Goal: Check status: Check status

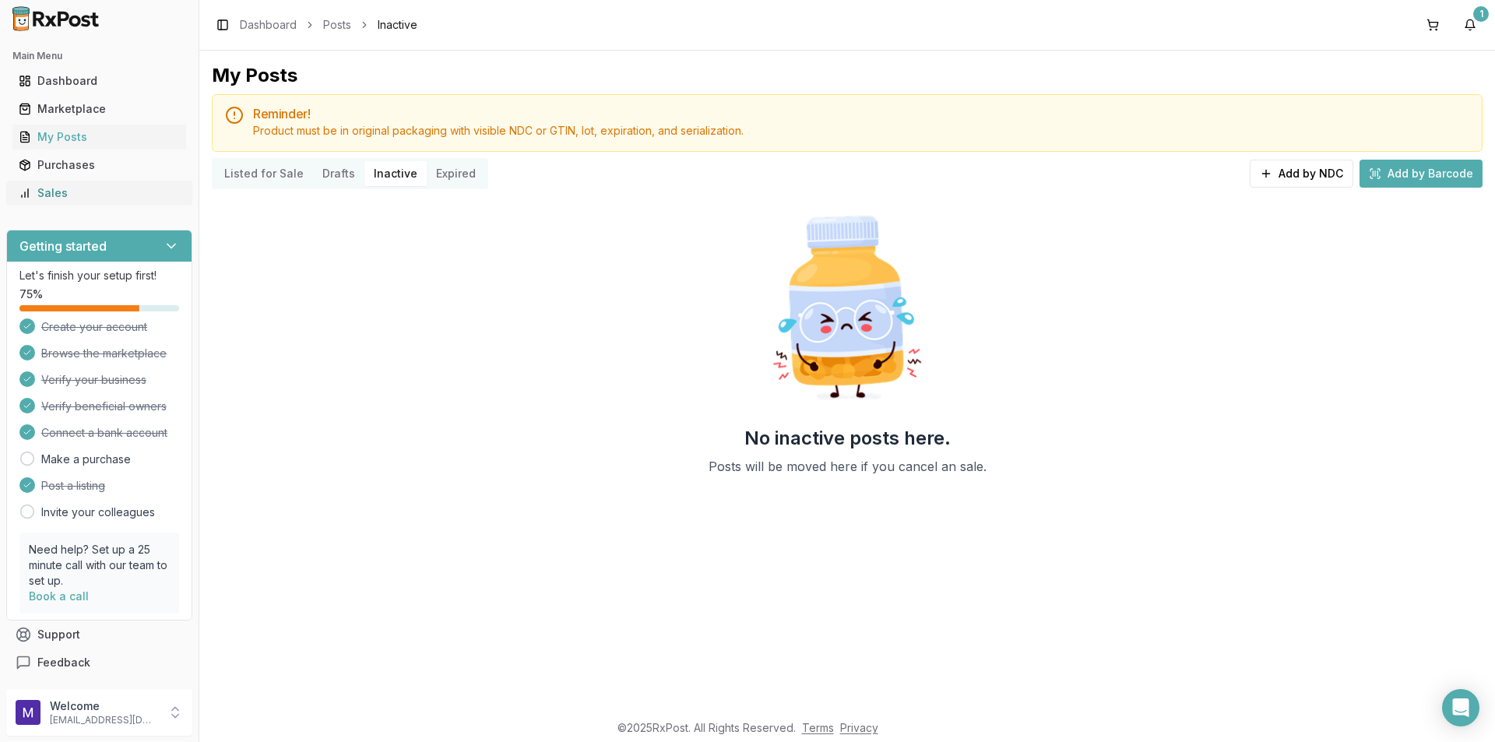
click at [72, 181] on link "Sales" at bounding box center [99, 193] width 174 height 28
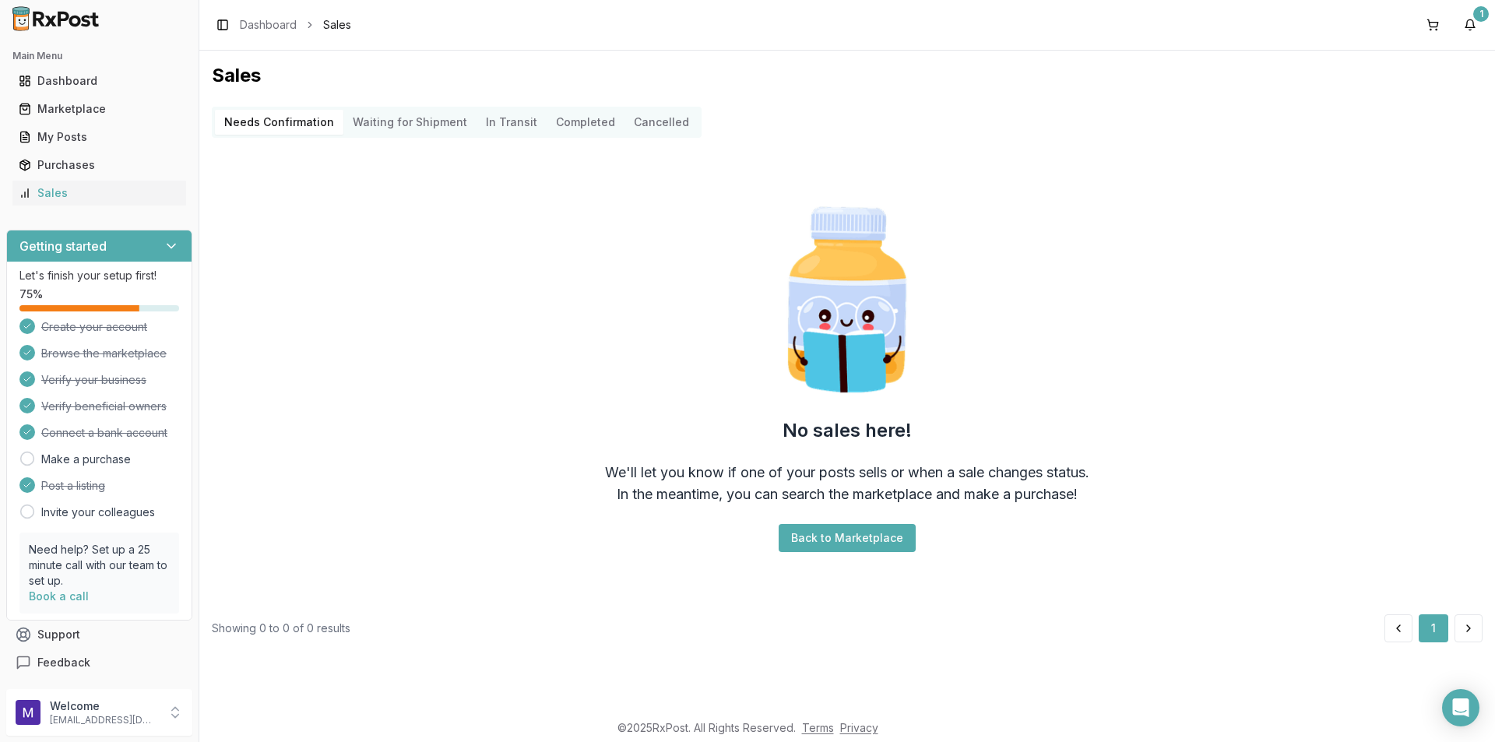
click at [529, 121] on Transit "In Transit" at bounding box center [512, 122] width 70 height 25
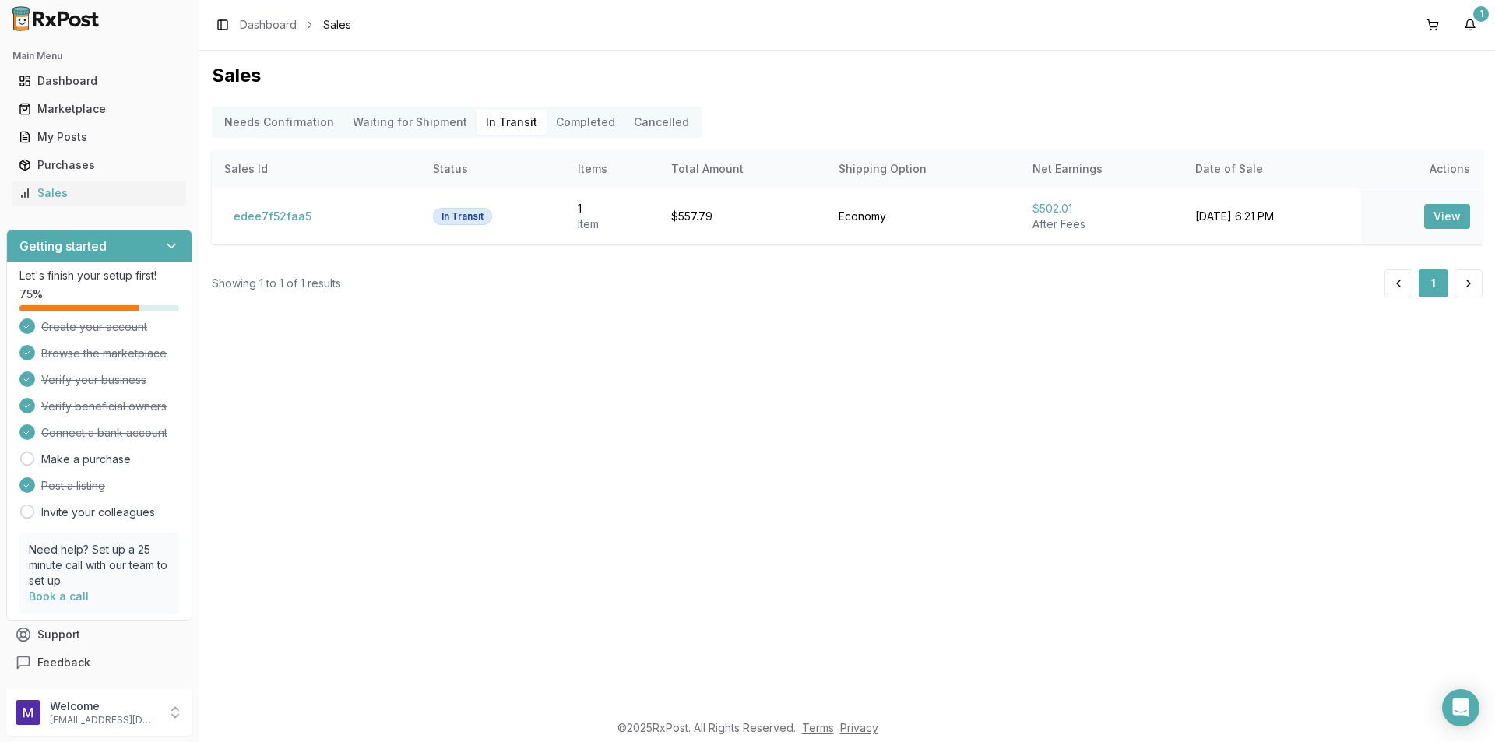
click at [553, 120] on button "Completed" at bounding box center [586, 122] width 78 height 25
click at [607, 119] on button "Completed" at bounding box center [586, 122] width 78 height 25
click at [588, 122] on button "Completed" at bounding box center [586, 122] width 78 height 25
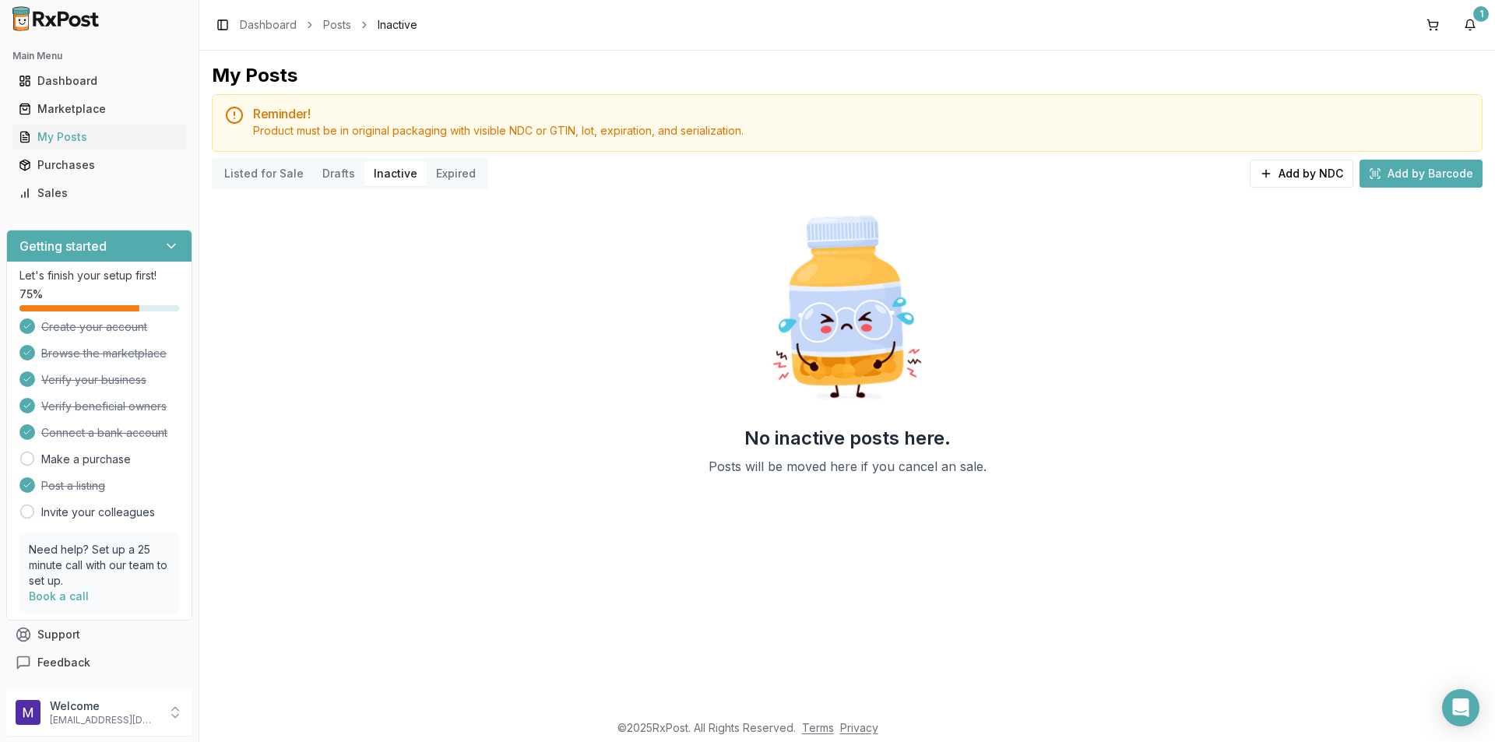
click at [258, 171] on button "Listed for Sale" at bounding box center [264, 173] width 98 height 25
click at [257, 172] on button "Listed for Sale" at bounding box center [264, 173] width 98 height 25
